Goal: Information Seeking & Learning: Learn about a topic

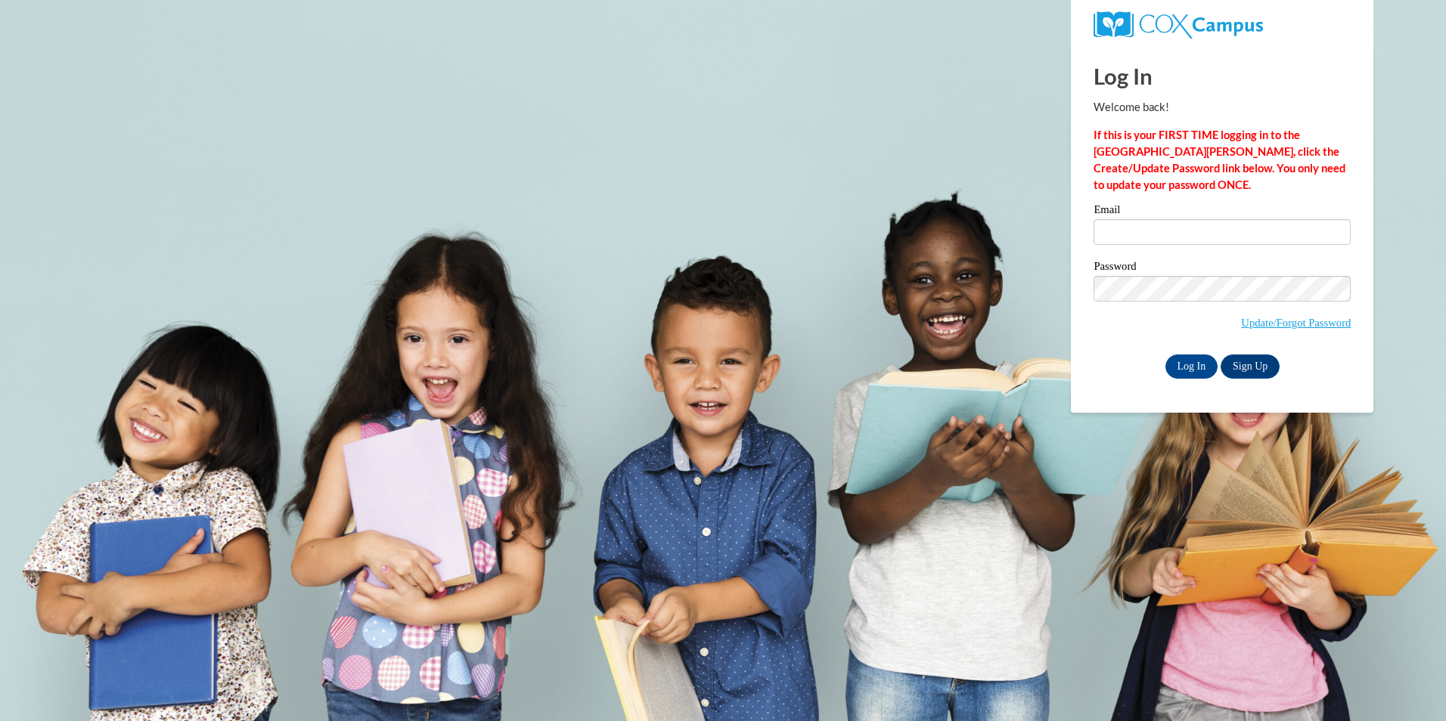
type input "madelinesantiago15@yahoo.com"
click at [1204, 362] on input "Log In" at bounding box center [1191, 367] width 53 height 24
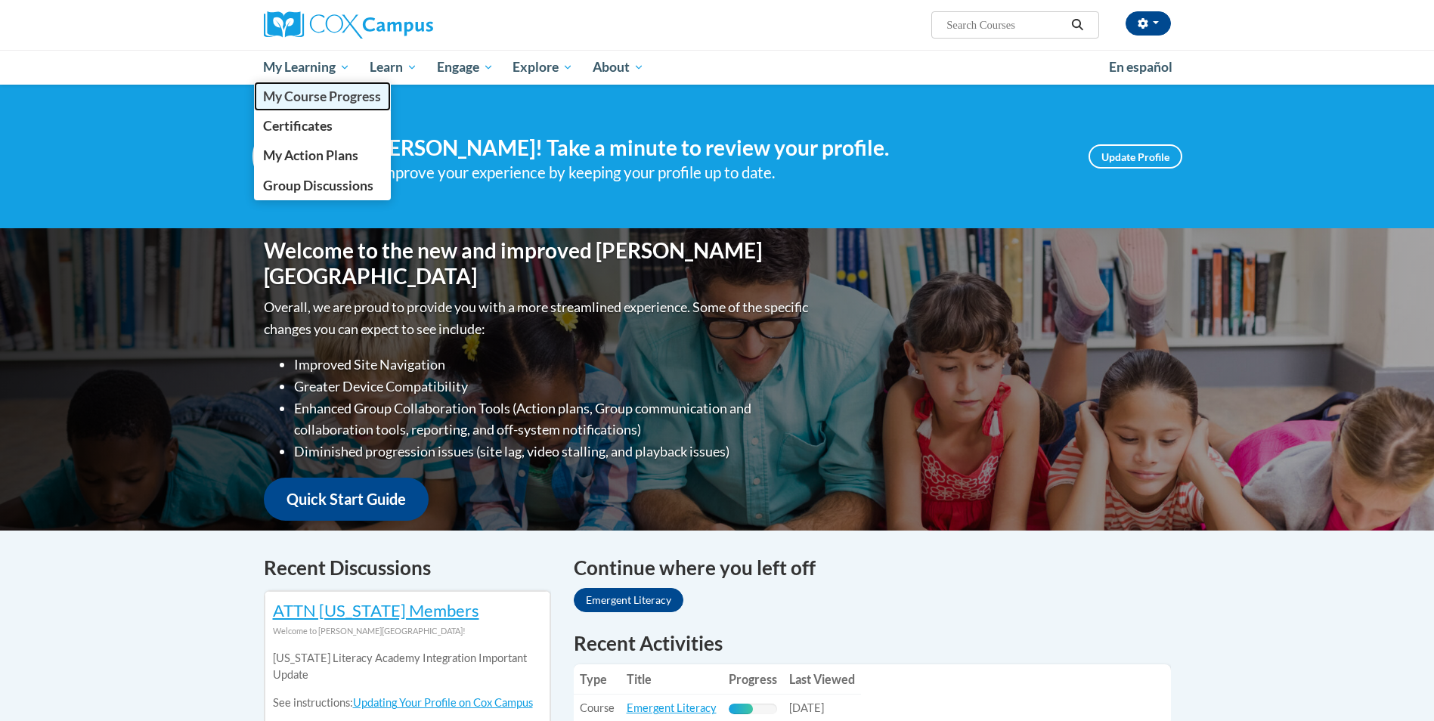
click at [301, 97] on span "My Course Progress" at bounding box center [322, 96] width 118 height 16
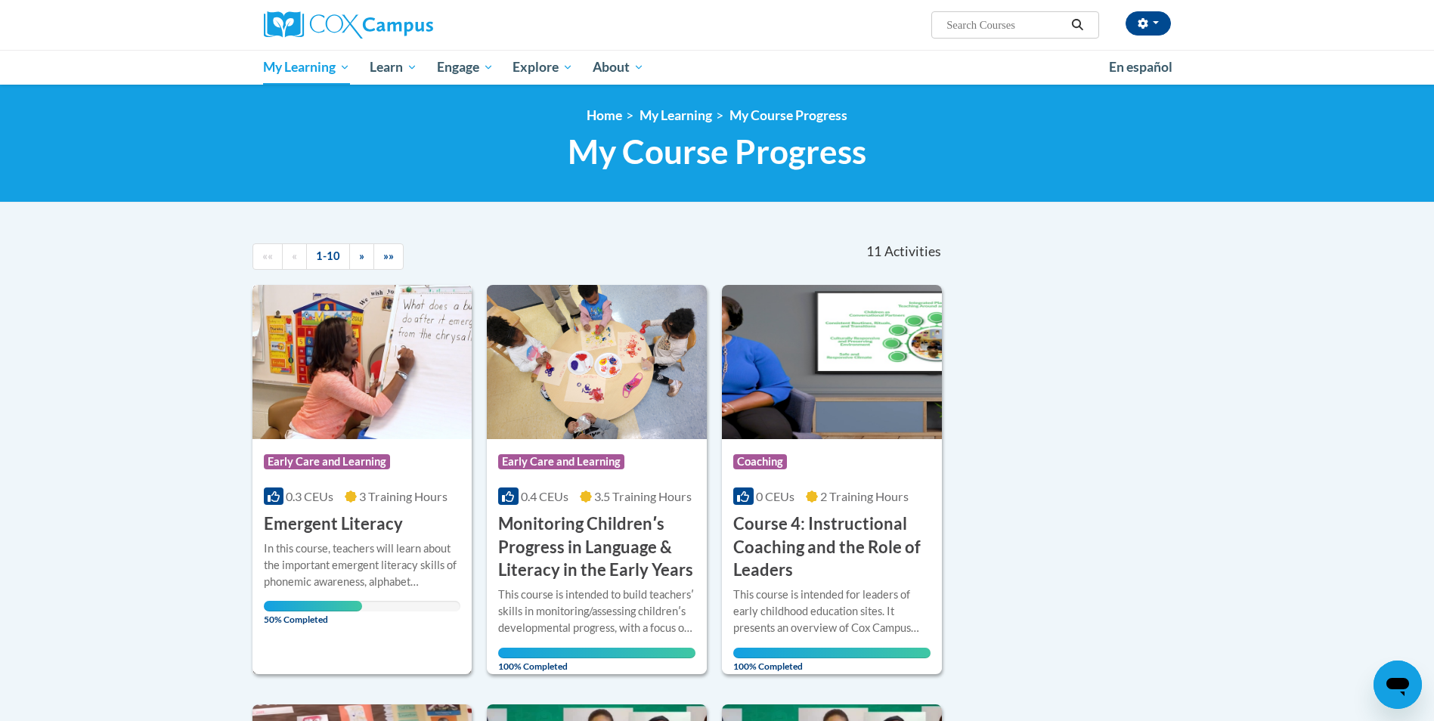
click at [417, 458] on div "Course Category: Early Care and Learning" at bounding box center [362, 464] width 197 height 34
click at [335, 551] on div "In this course, teachers will learn about the important emergent literacy skill…" at bounding box center [362, 566] width 197 height 50
click at [308, 522] on h3 "Emergent Literacy" at bounding box center [333, 524] width 139 height 23
click at [336, 565] on div "In this course, teachers will learn about the important emergent literacy skill…" at bounding box center [362, 566] width 197 height 50
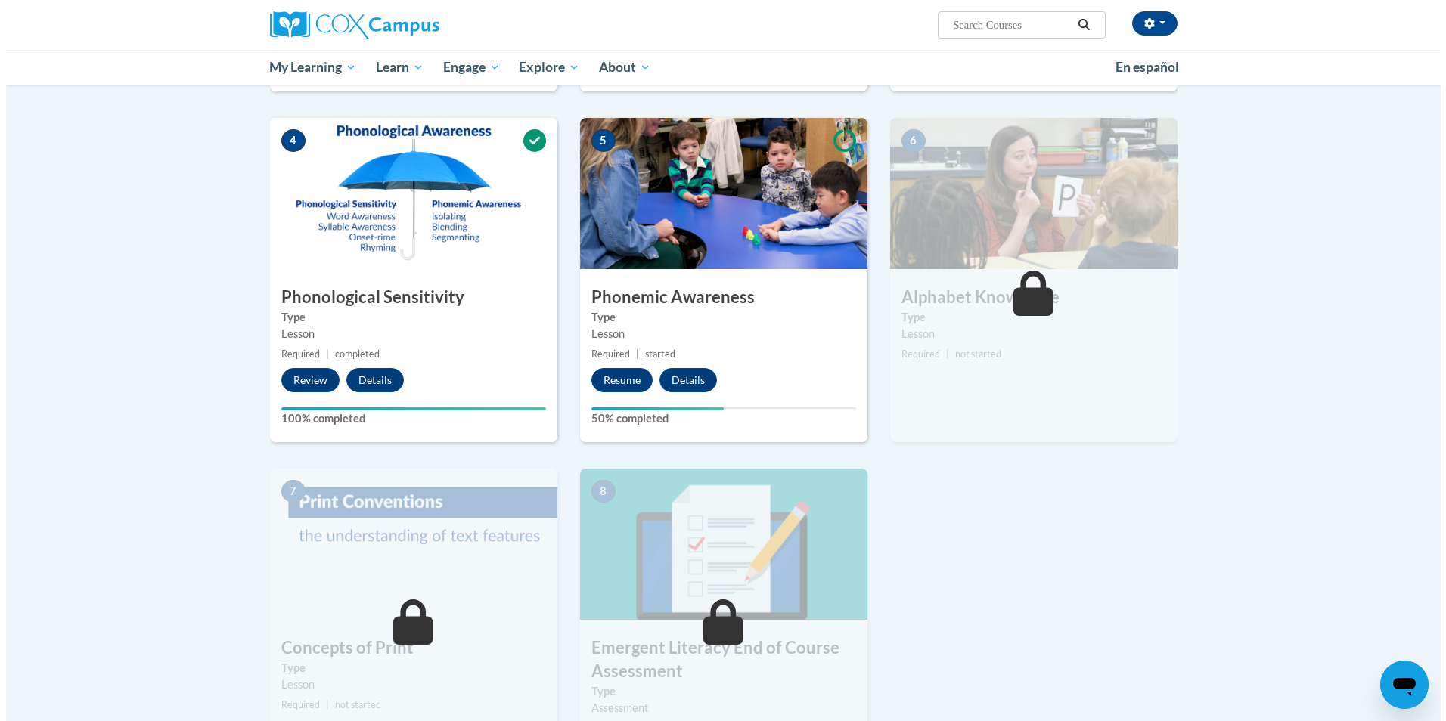
scroll to position [529, 0]
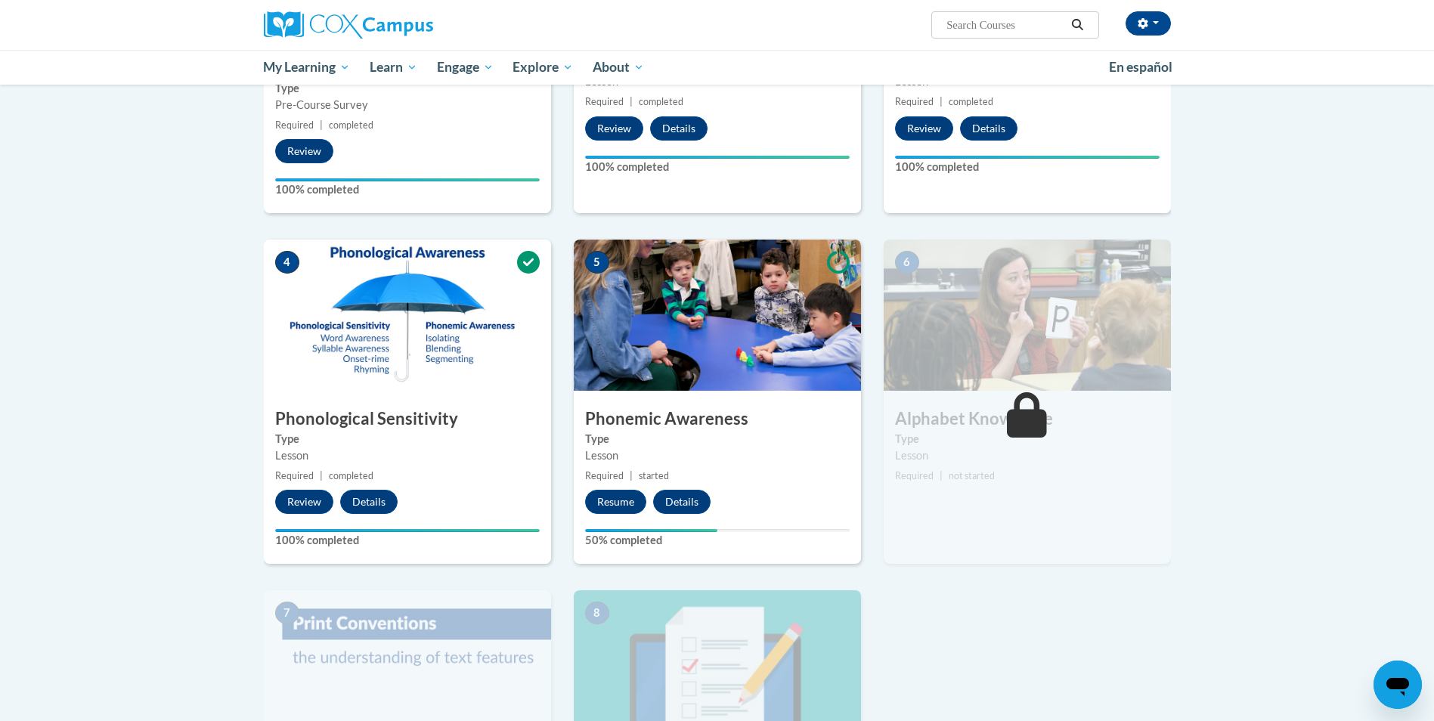
click at [648, 379] on img at bounding box center [717, 315] width 287 height 151
click at [619, 504] on button "Resume" at bounding box center [615, 502] width 61 height 24
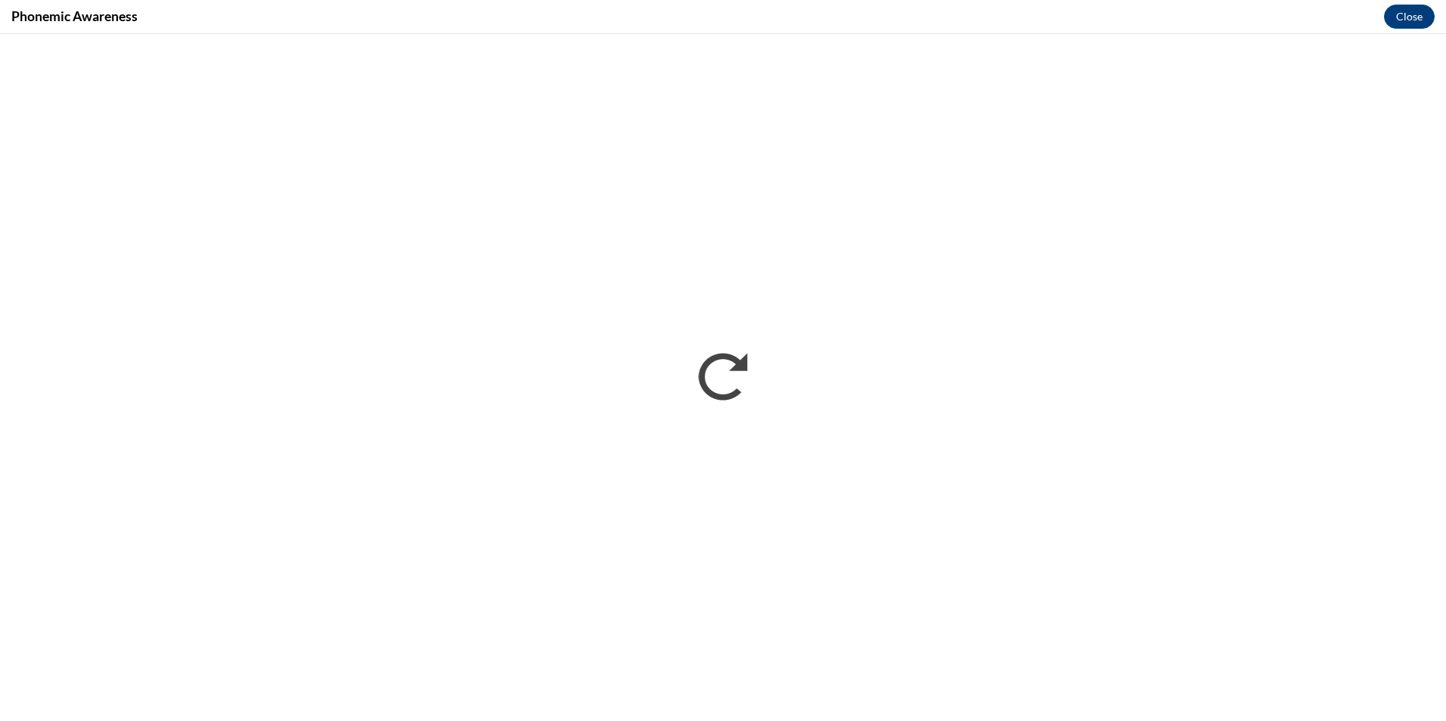
scroll to position [0, 0]
